Goal: Book appointment/travel/reservation

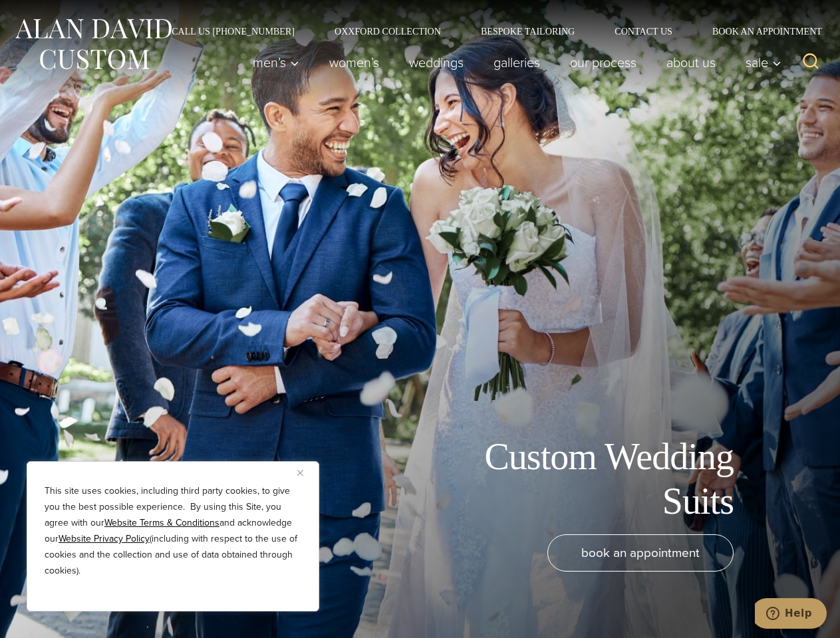
click at [419, 319] on div "Custom Wedding Suits book an appointment" at bounding box center [420, 319] width 840 height 638
click at [305, 473] on button "Close" at bounding box center [305, 473] width 16 height 16
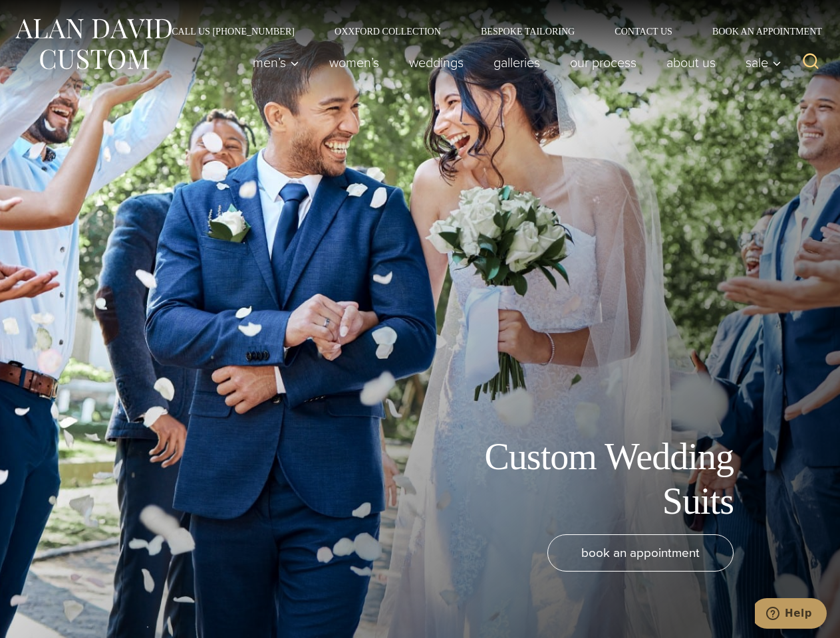
click at [173, 594] on div "book an appointment" at bounding box center [399, 579] width 773 height 90
click at [810, 62] on icon "Search" at bounding box center [810, 61] width 19 height 19
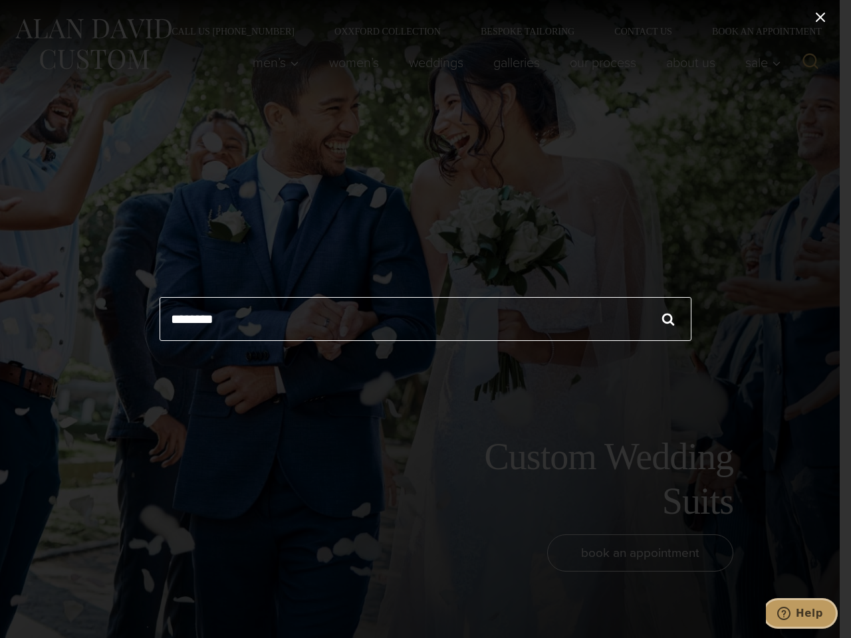
click at [790, 614] on icon "Help" at bounding box center [783, 613] width 13 height 13
